Goal: Task Accomplishment & Management: Use online tool/utility

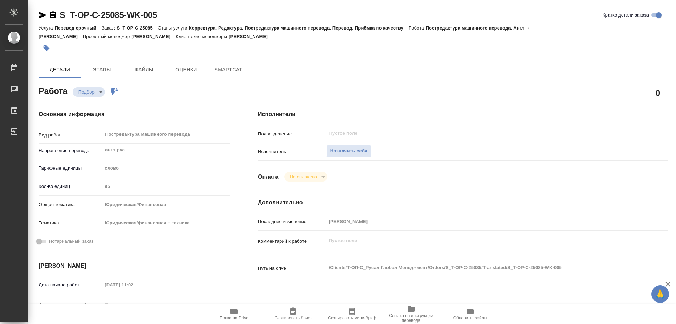
type textarea "x"
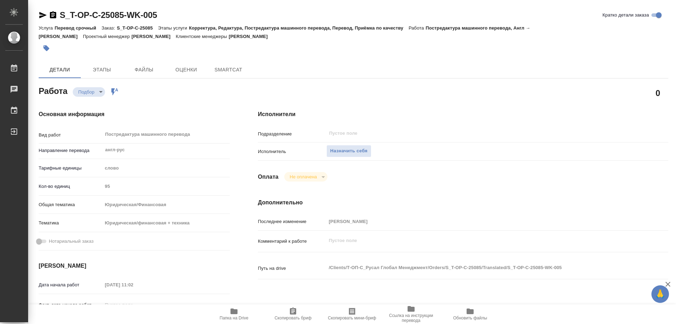
type textarea "x"
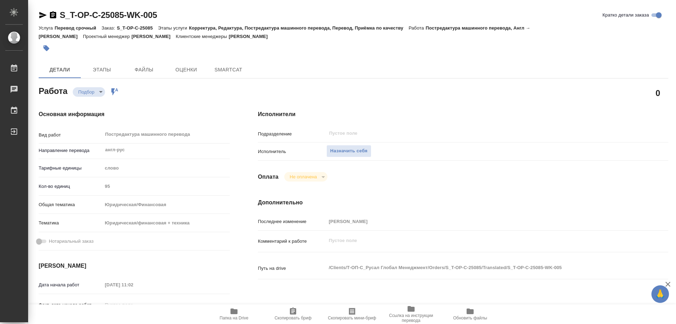
type textarea "x"
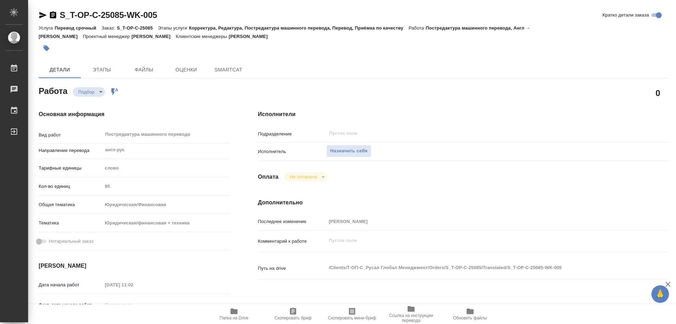
type textarea "x"
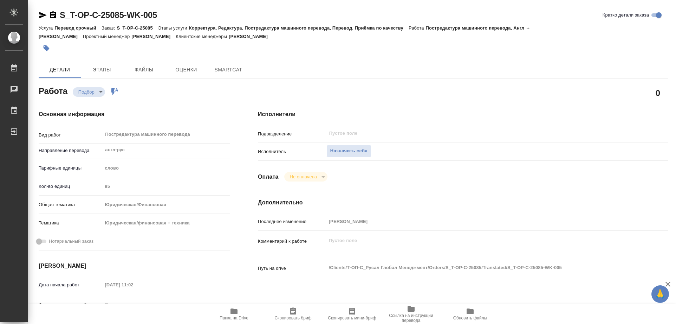
type textarea "x"
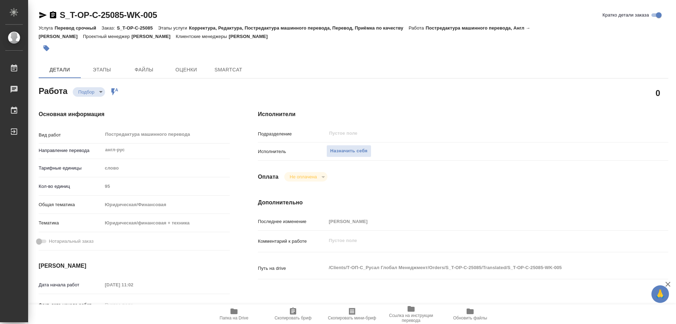
type textarea "x"
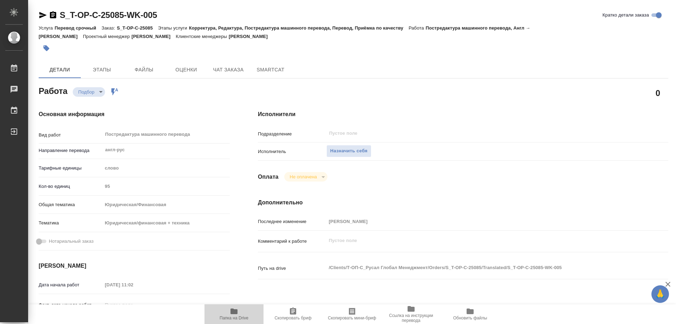
type textarea "x"
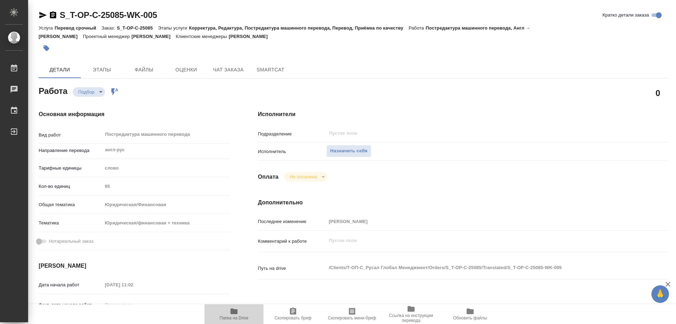
click at [233, 310] on icon "button" at bounding box center [233, 311] width 7 height 6
type textarea "x"
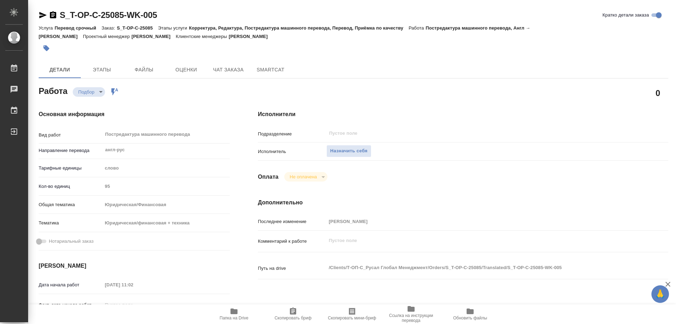
type textarea "x"
